Goal: Check status

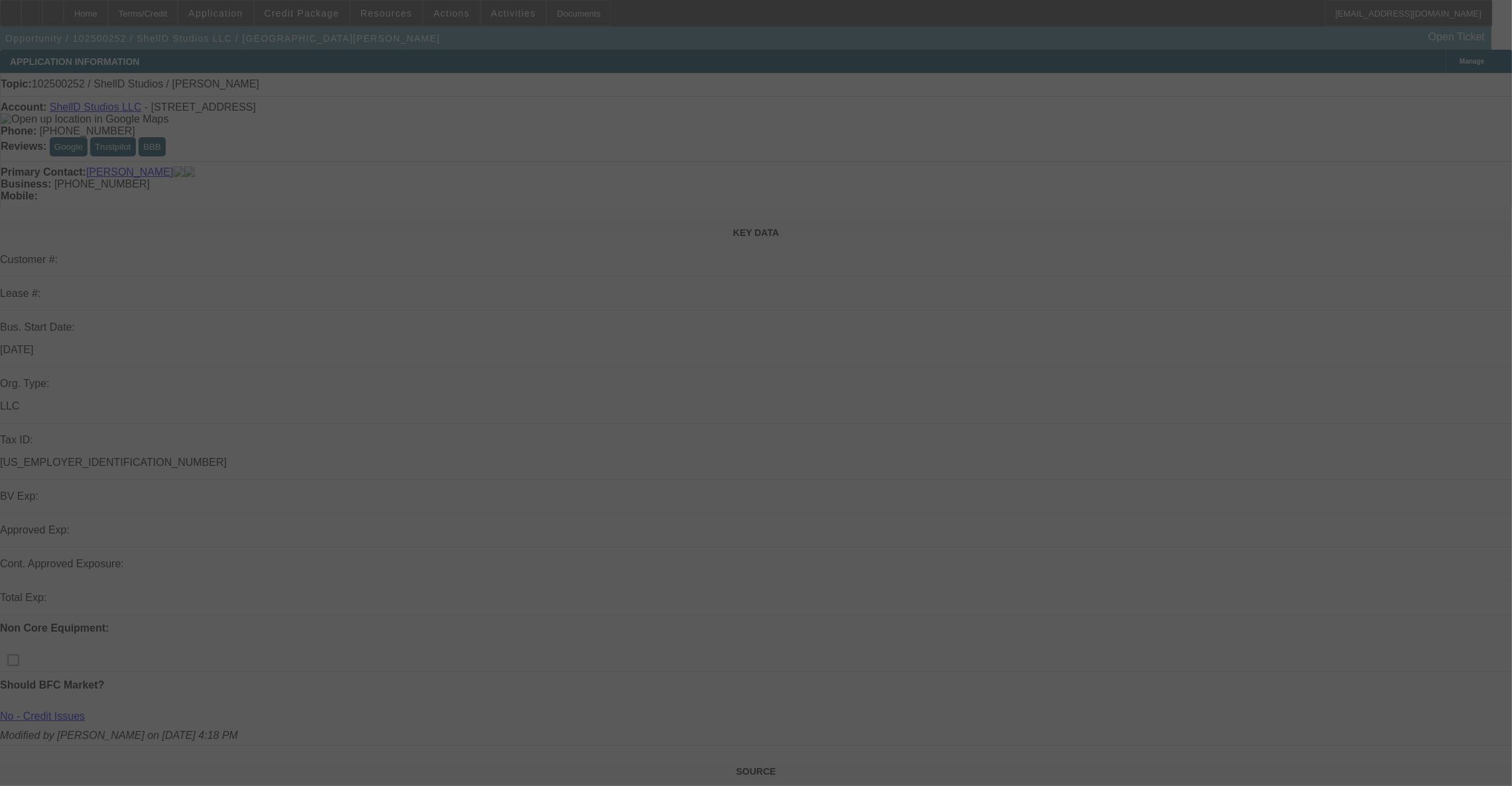
select select "0"
select select "2"
select select "0.1"
select select "4"
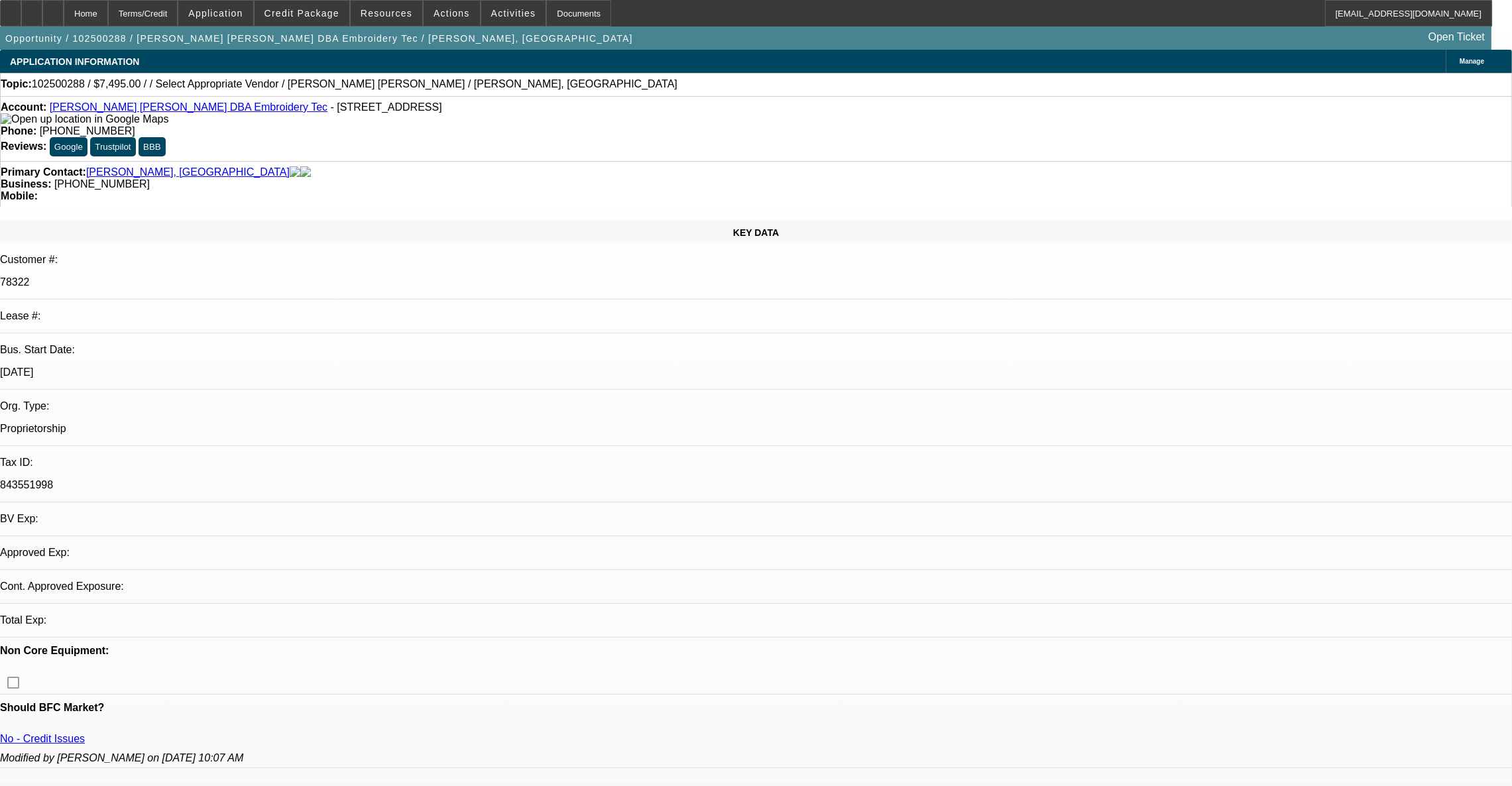
select select "0"
select select "2"
select select "0.1"
select select "4"
